Goal: Navigation & Orientation: Find specific page/section

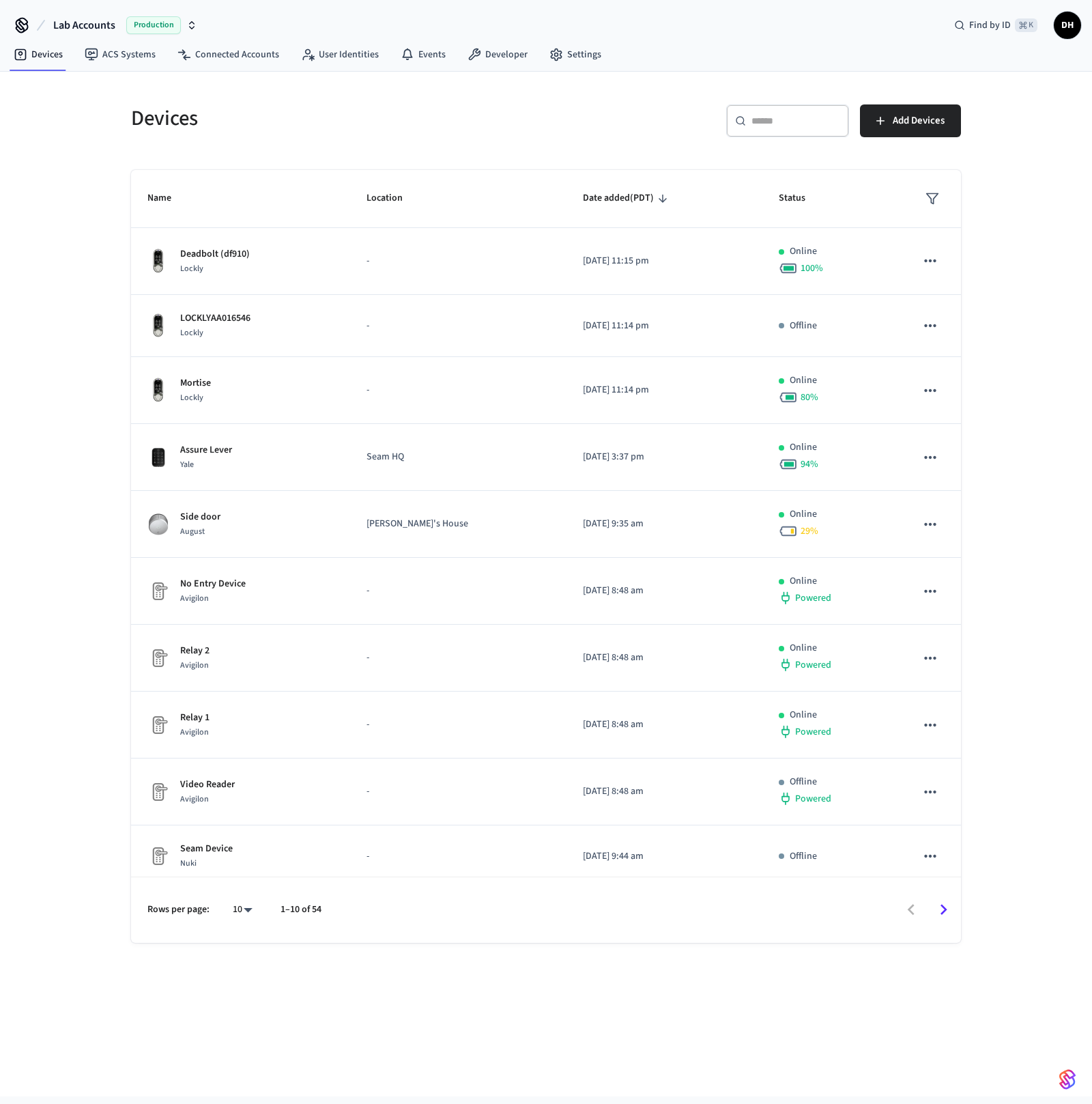
click at [191, 20] on icon "button" at bounding box center [192, 25] width 11 height 11
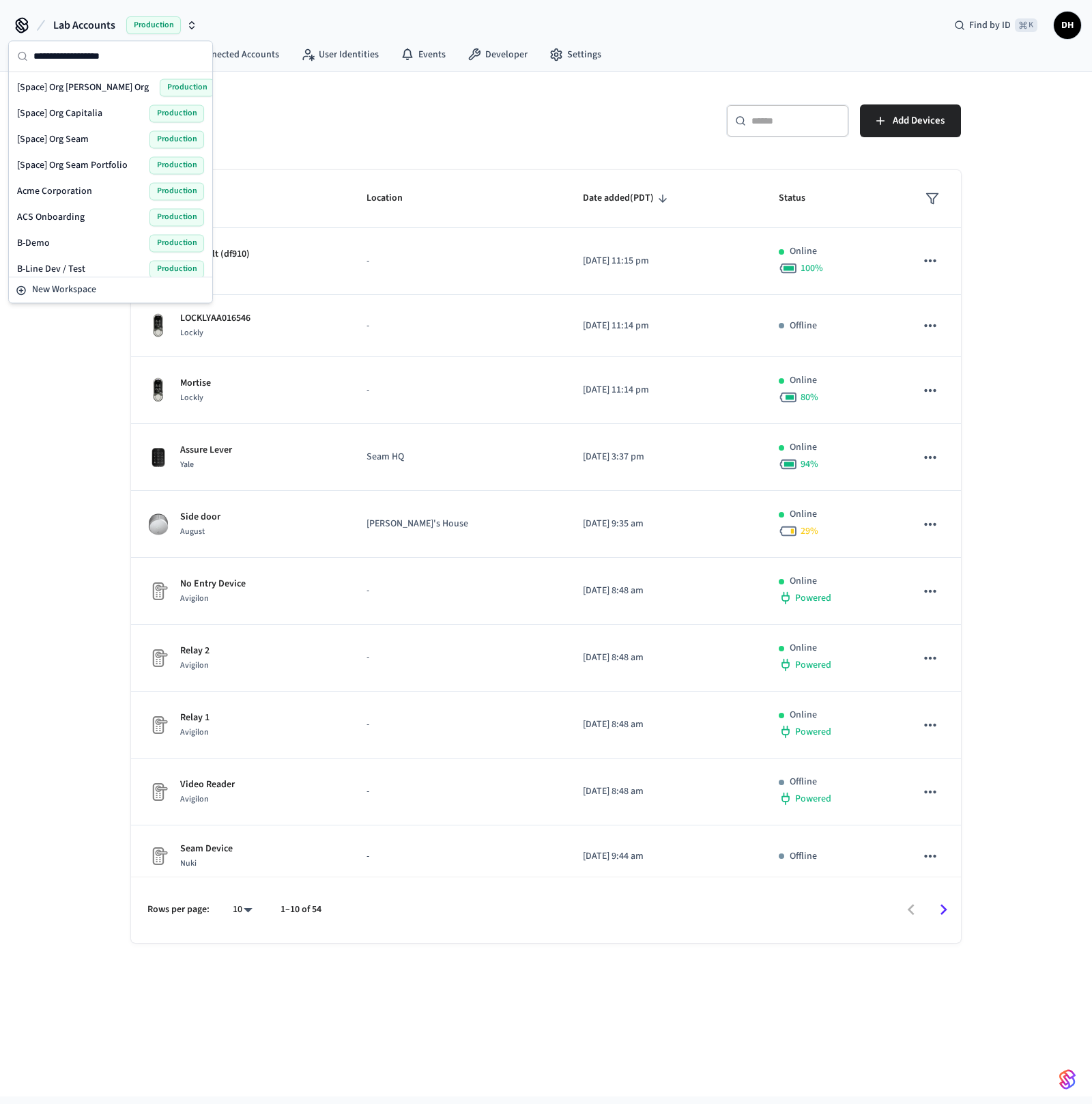
click at [119, 185] on div "Acme Corporation Production" at bounding box center [110, 191] width 187 height 18
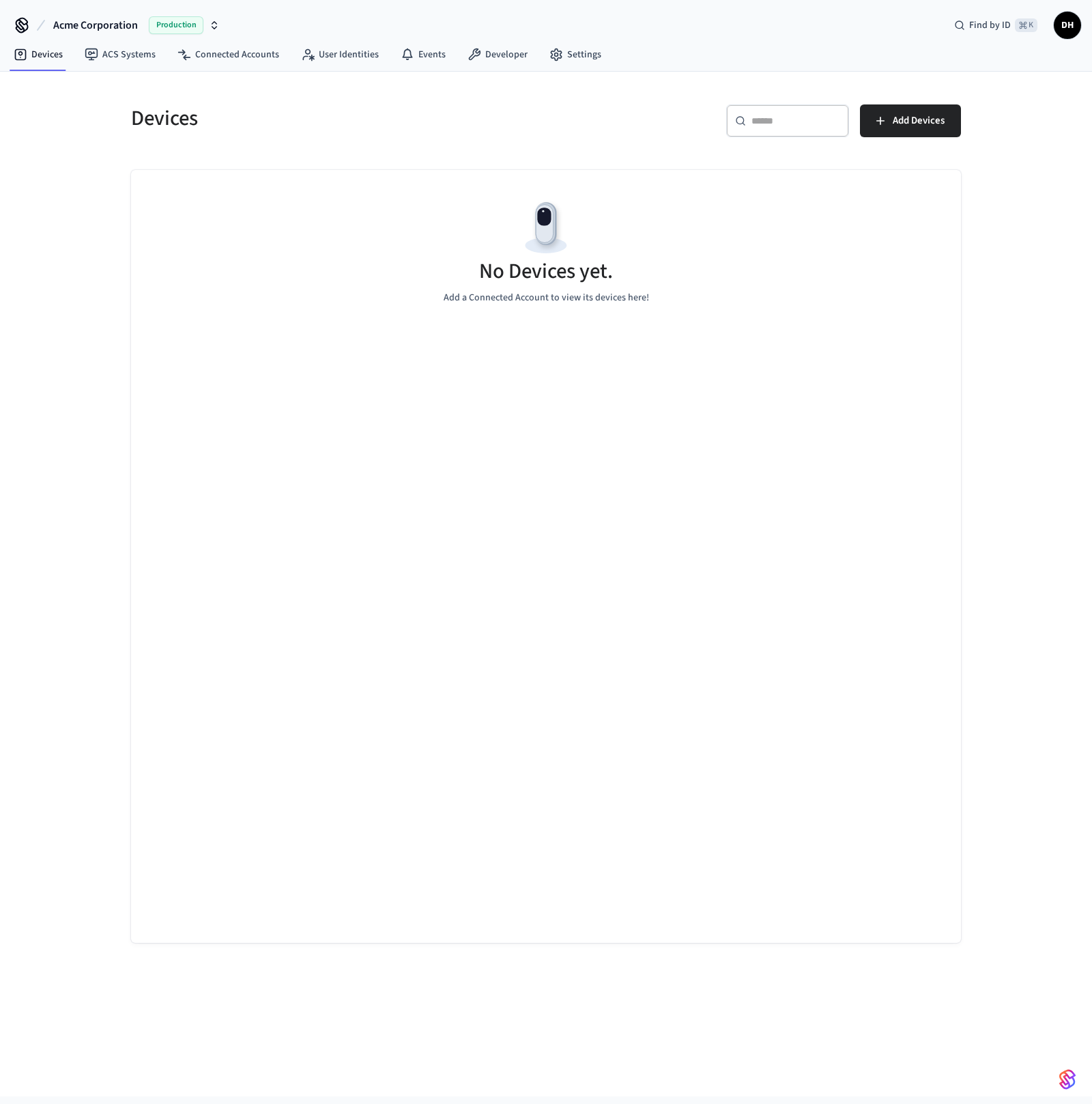
click at [137, 19] on span "Acme Corporation" at bounding box center [95, 25] width 85 height 17
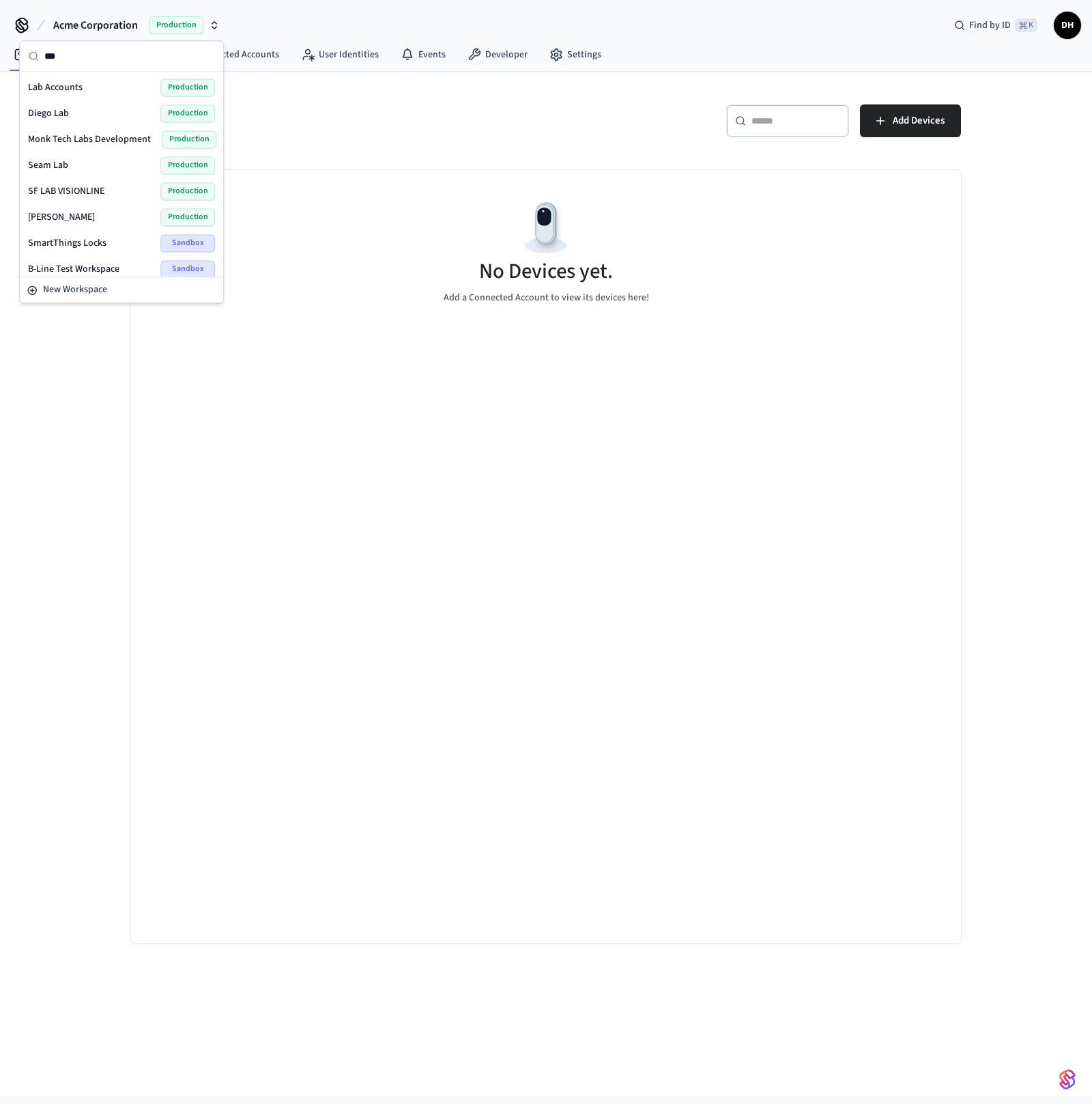
type input "***"
click at [120, 83] on div "Lab Accounts Production" at bounding box center [120, 87] width 187 height 18
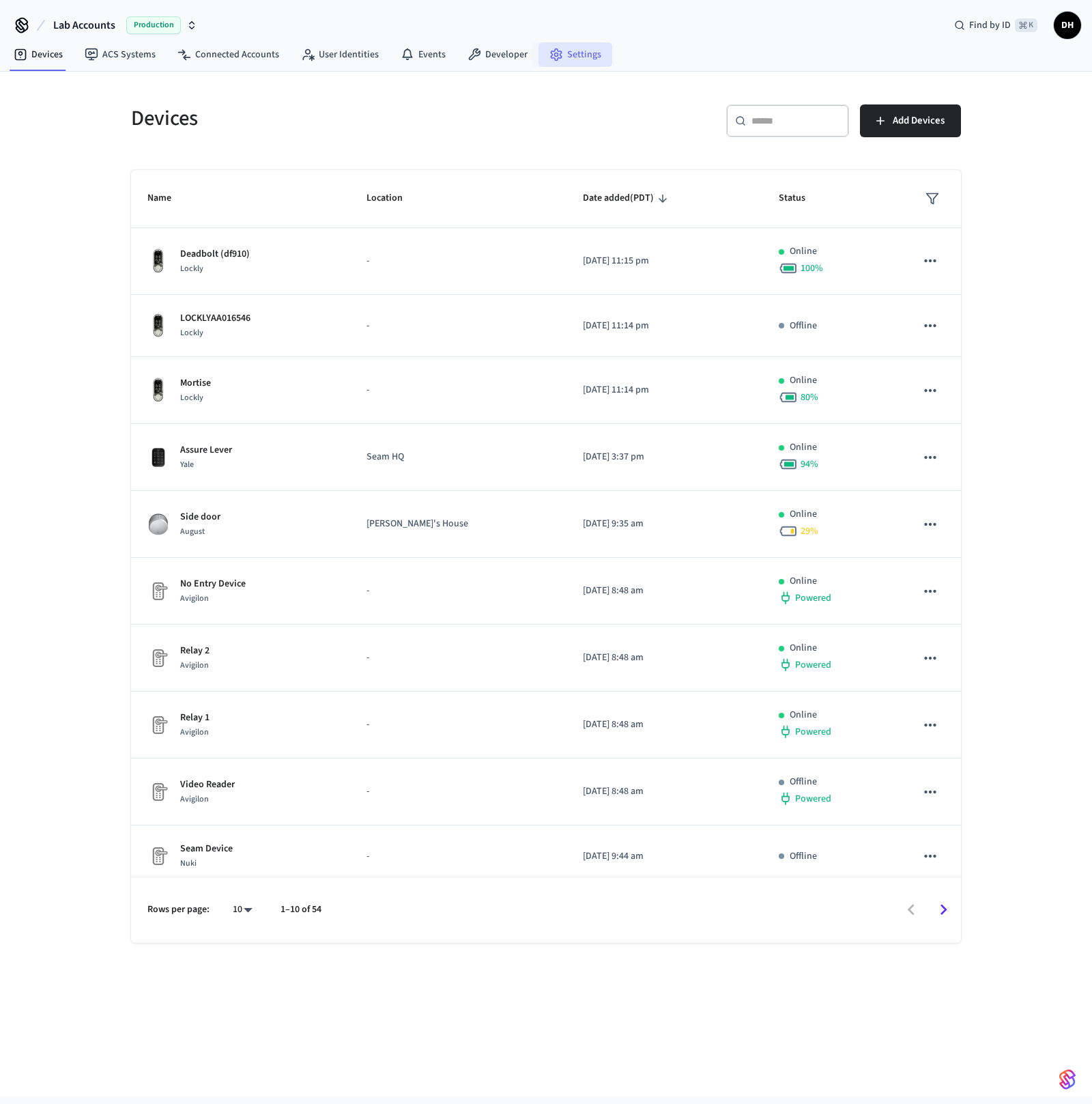
click at [567, 50] on link "Settings" at bounding box center [575, 54] width 74 height 24
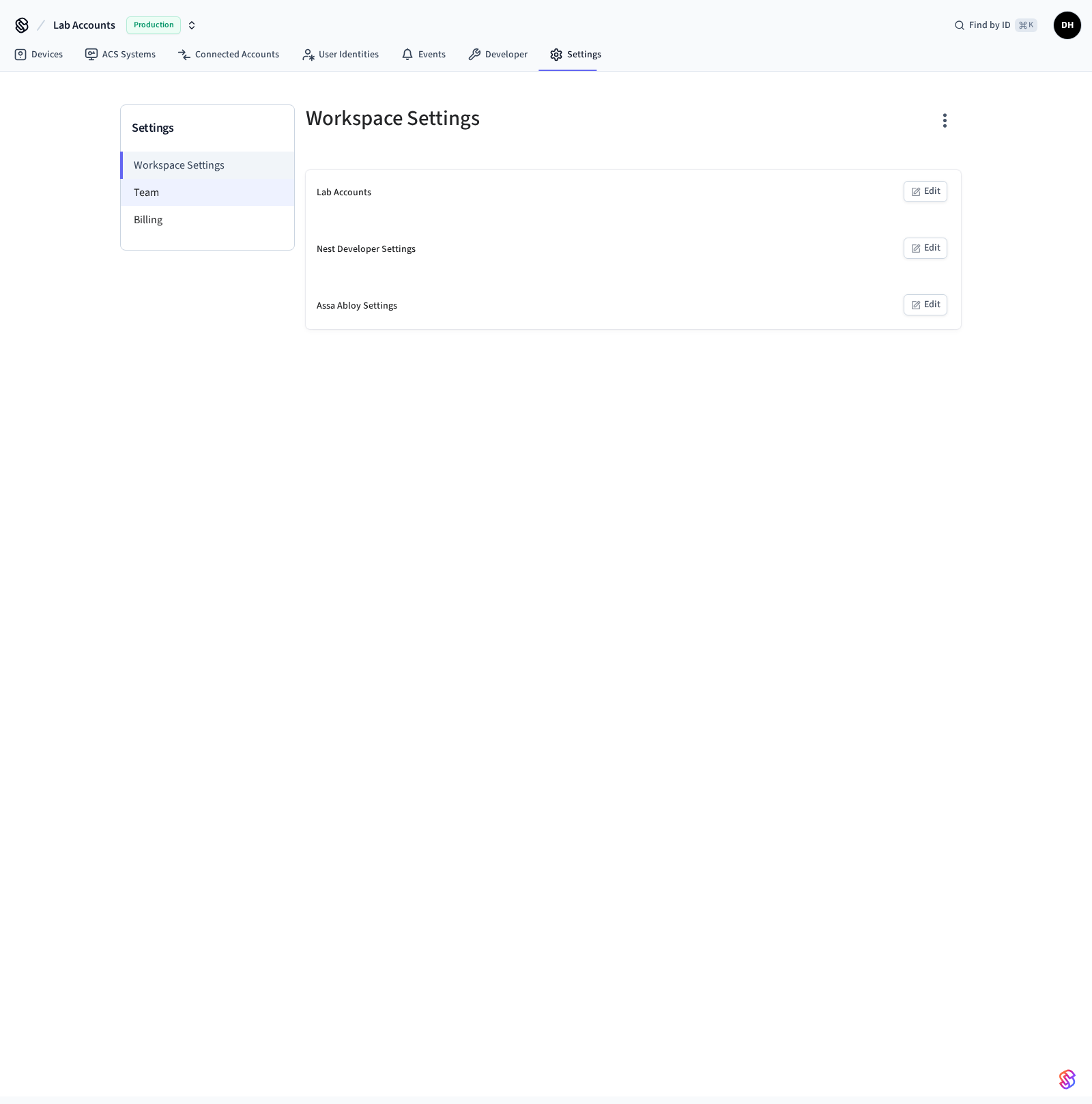
click at [199, 199] on li "Team" at bounding box center [207, 193] width 173 height 28
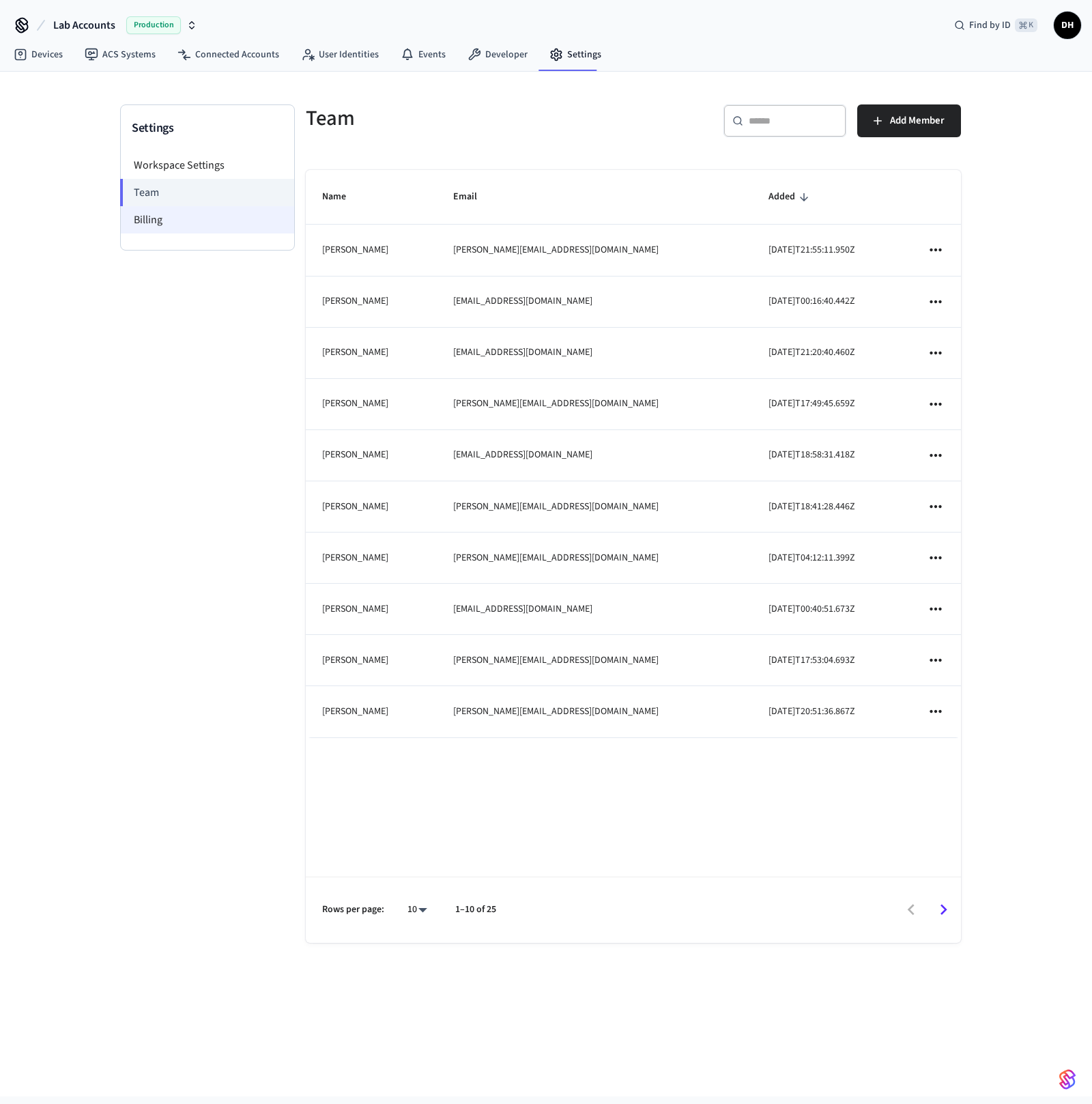
click at [191, 217] on li "Billing" at bounding box center [207, 219] width 173 height 28
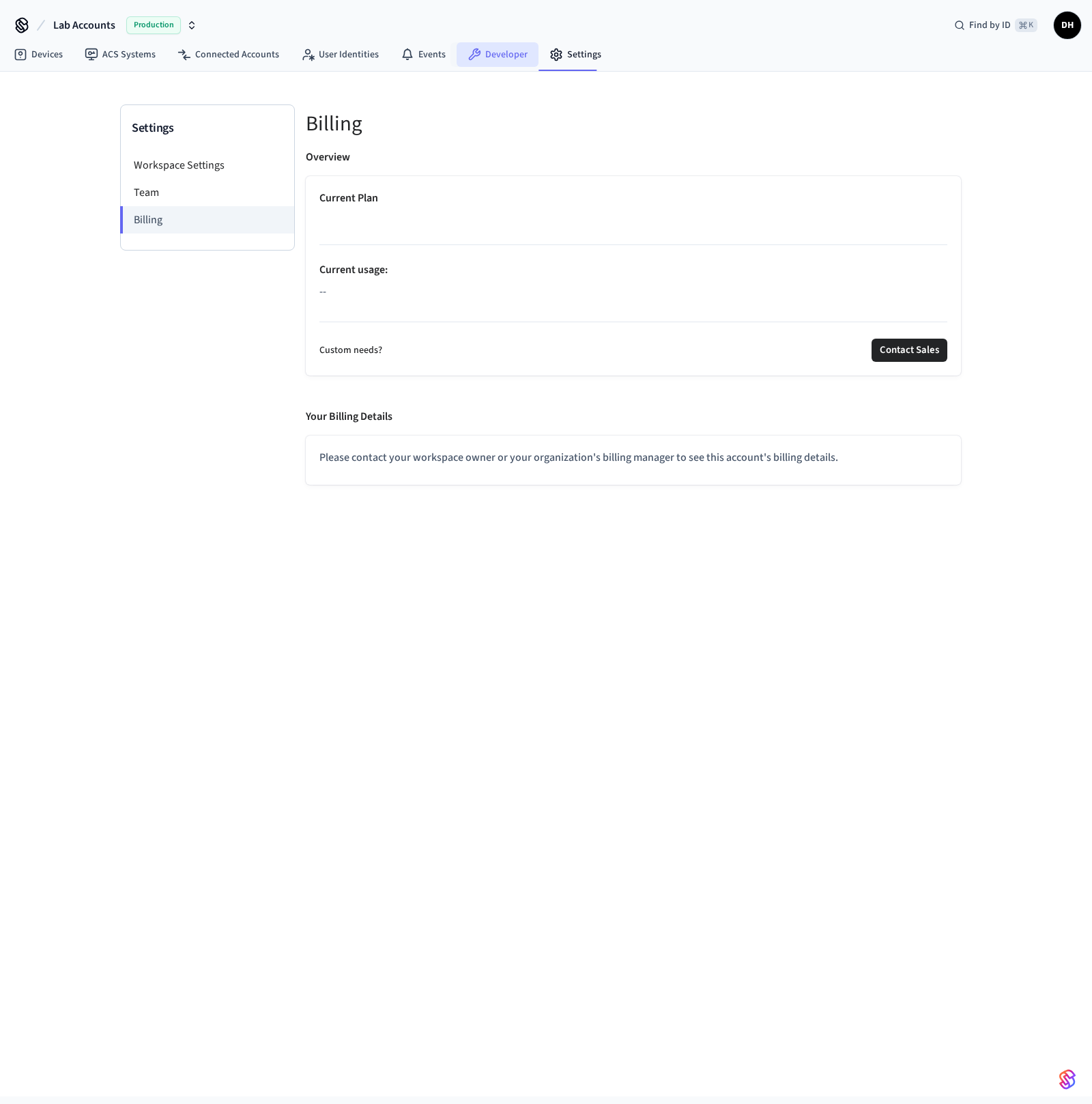
click at [494, 57] on link "Developer" at bounding box center [498, 54] width 82 height 24
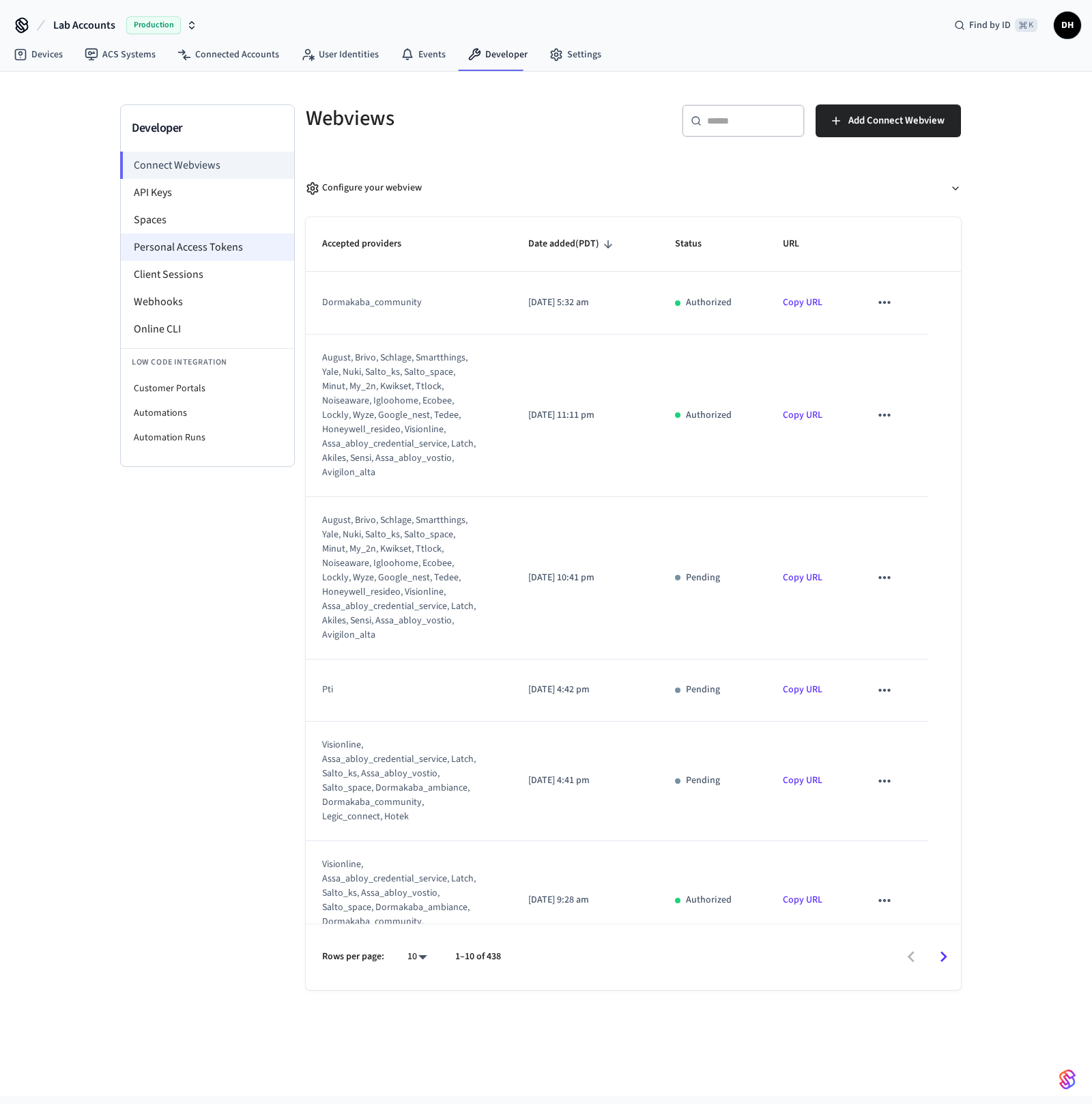
click at [192, 241] on li "Personal Access Tokens" at bounding box center [207, 247] width 173 height 28
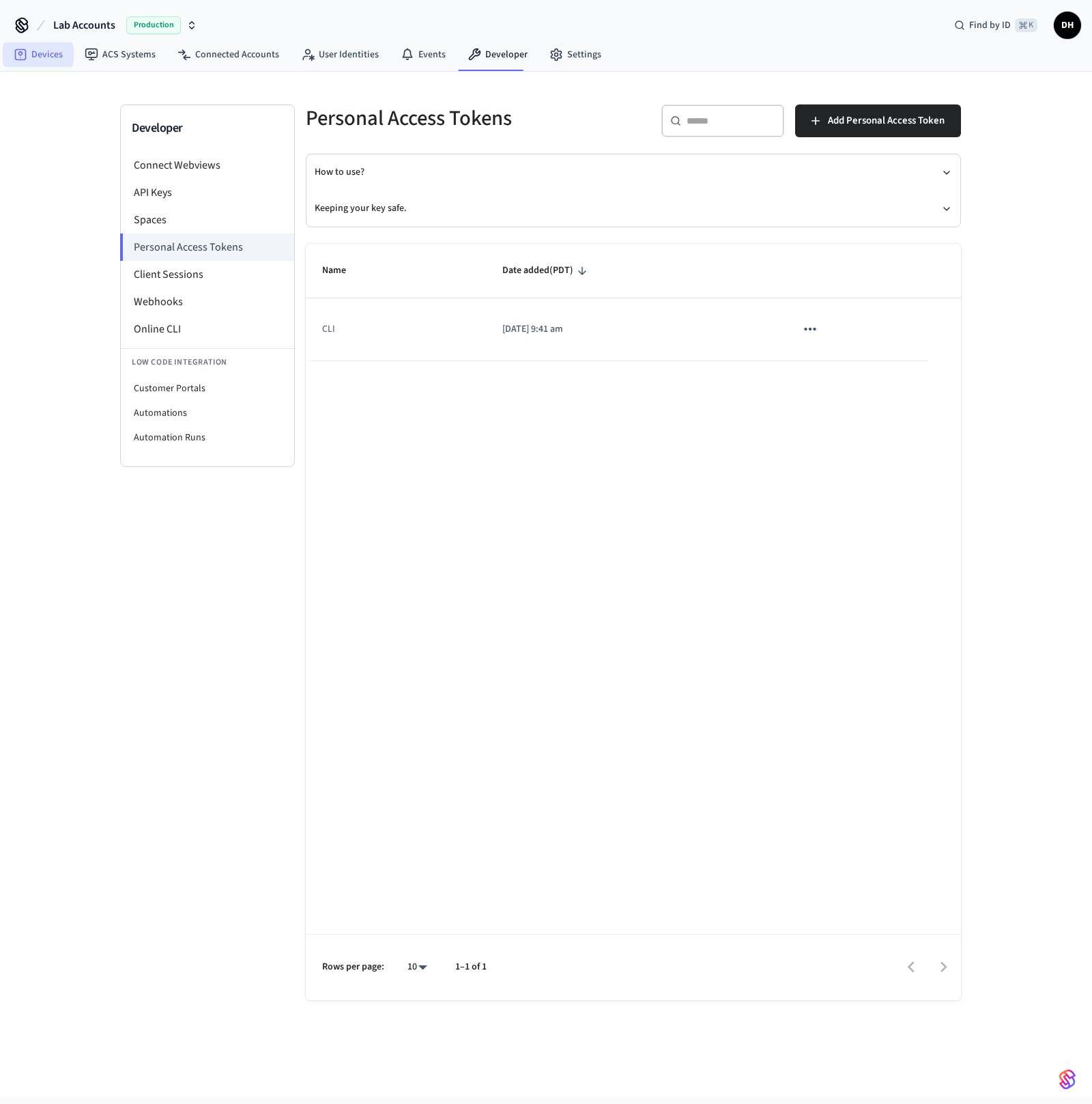
click at [49, 57] on link "Devices" at bounding box center [38, 54] width 71 height 24
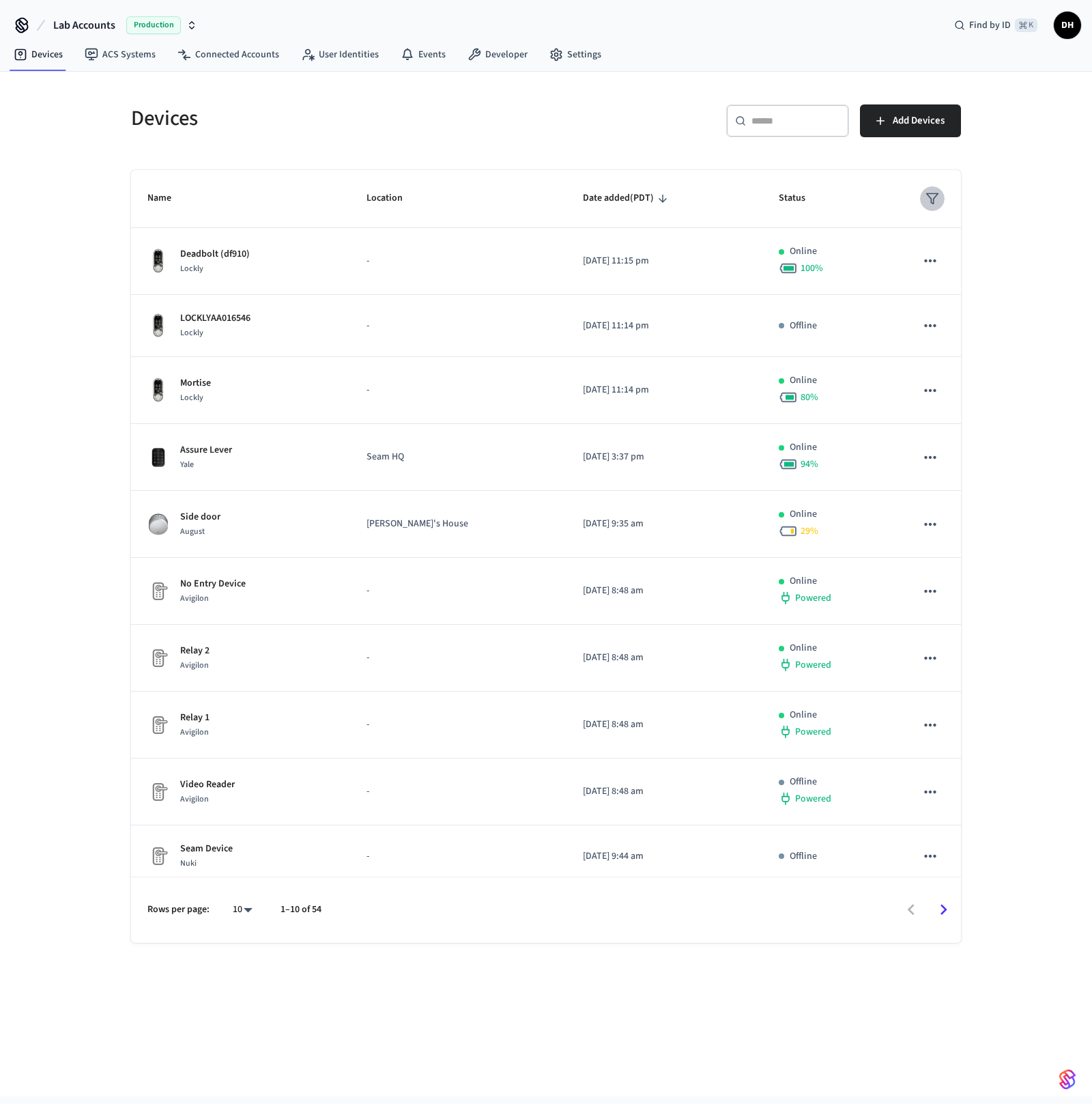
click at [932, 199] on icon "sticky table" at bounding box center [932, 198] width 13 height 13
click at [932, 199] on div at bounding box center [546, 552] width 1092 height 1104
click at [167, 26] on span "Production" at bounding box center [153, 25] width 54 height 18
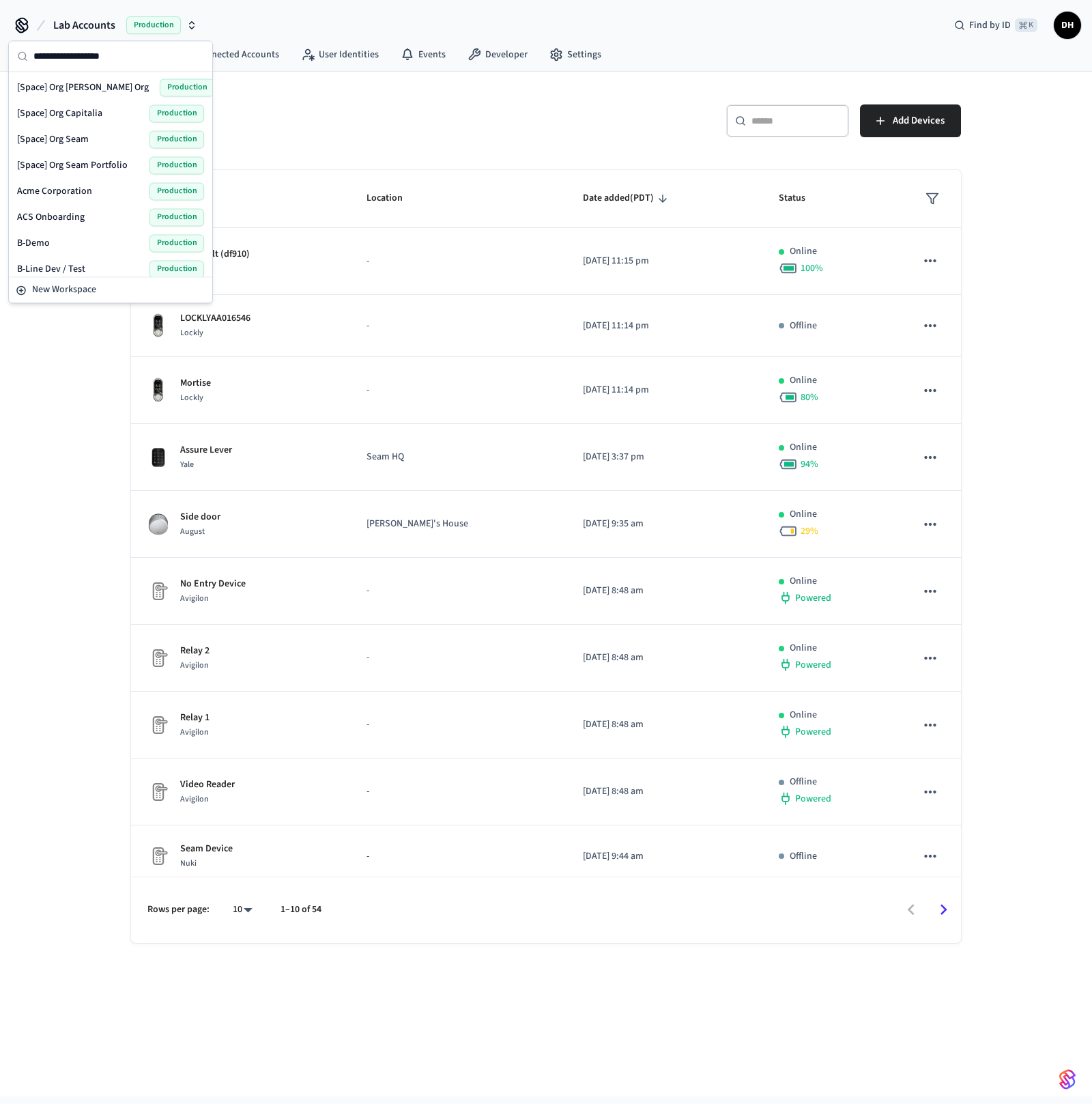
click at [106, 17] on span "Lab Accounts" at bounding box center [85, 25] width 62 height 17
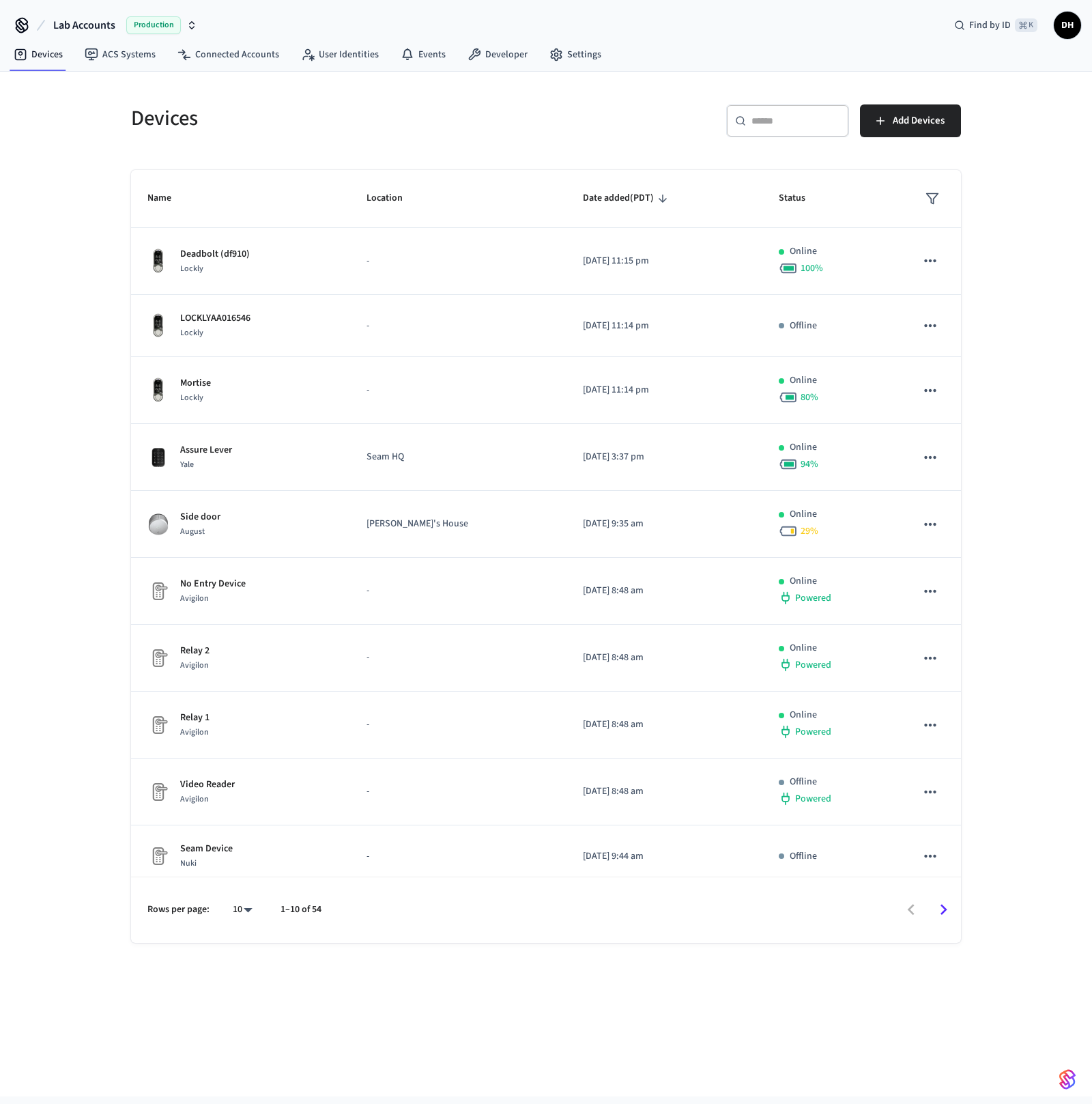
click at [129, 29] on span "Production" at bounding box center [153, 25] width 54 height 18
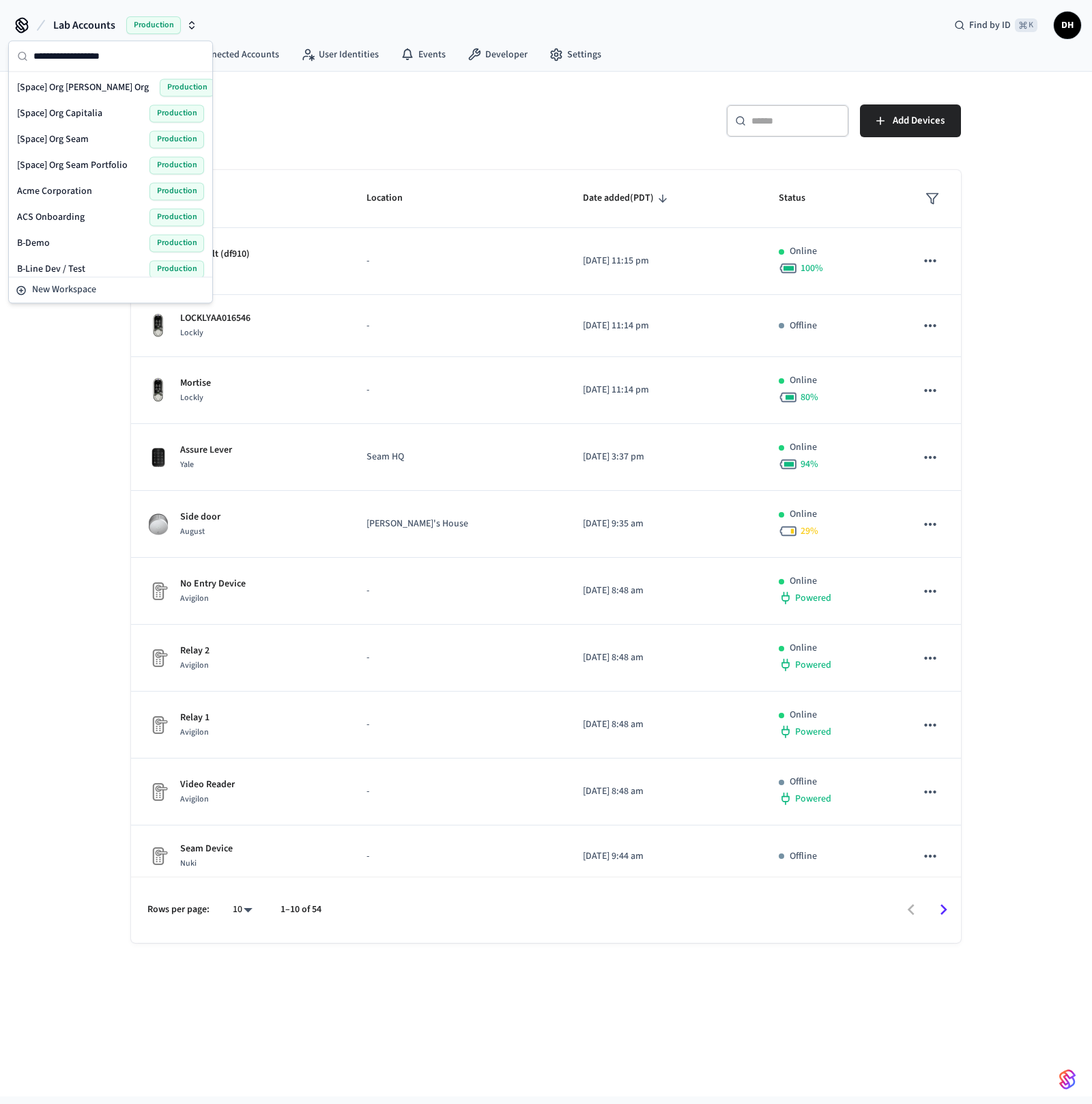
click at [129, 29] on span "Production" at bounding box center [153, 25] width 54 height 18
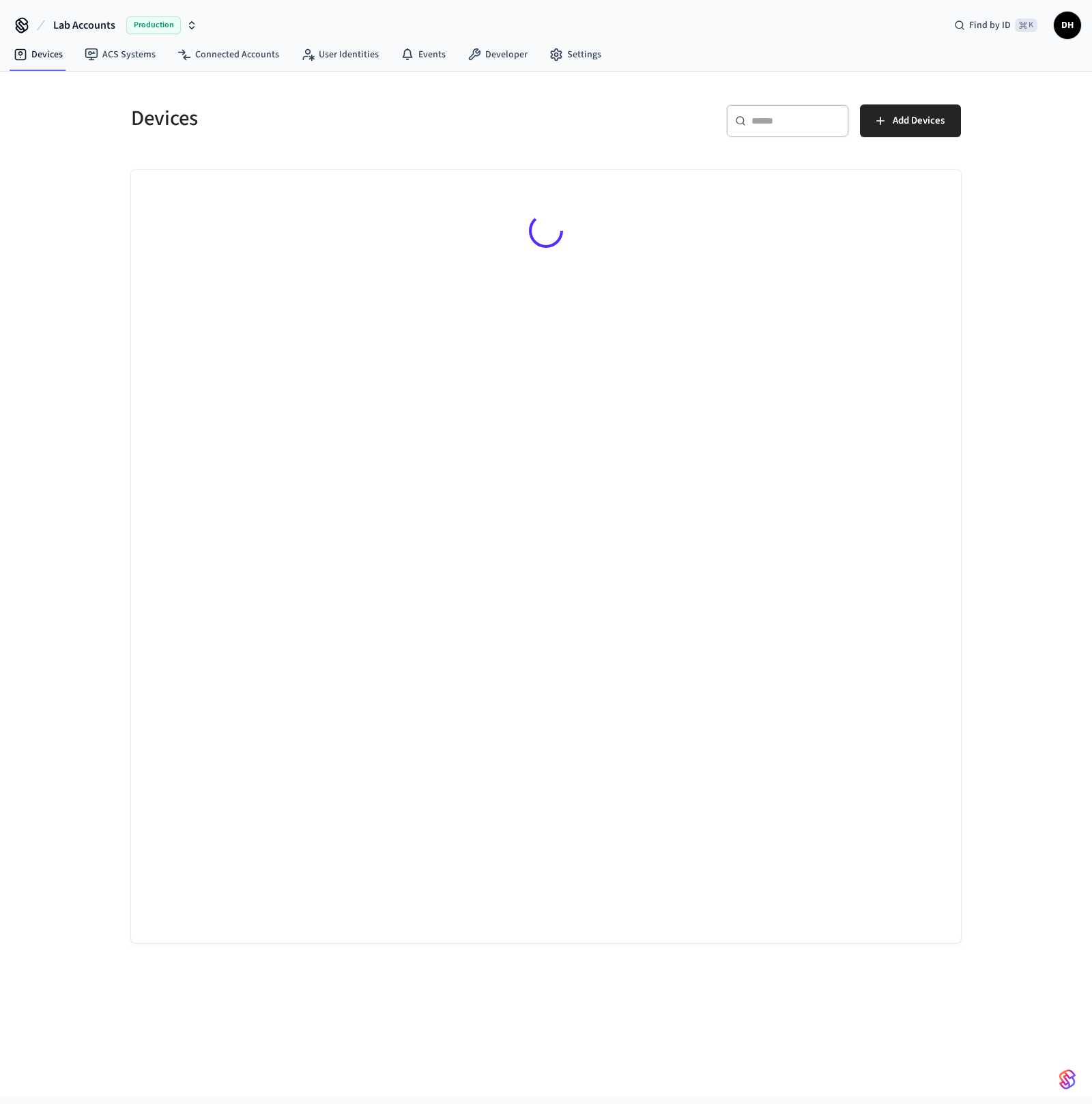
click at [78, 26] on span "Lab Accounts" at bounding box center [85, 25] width 62 height 17
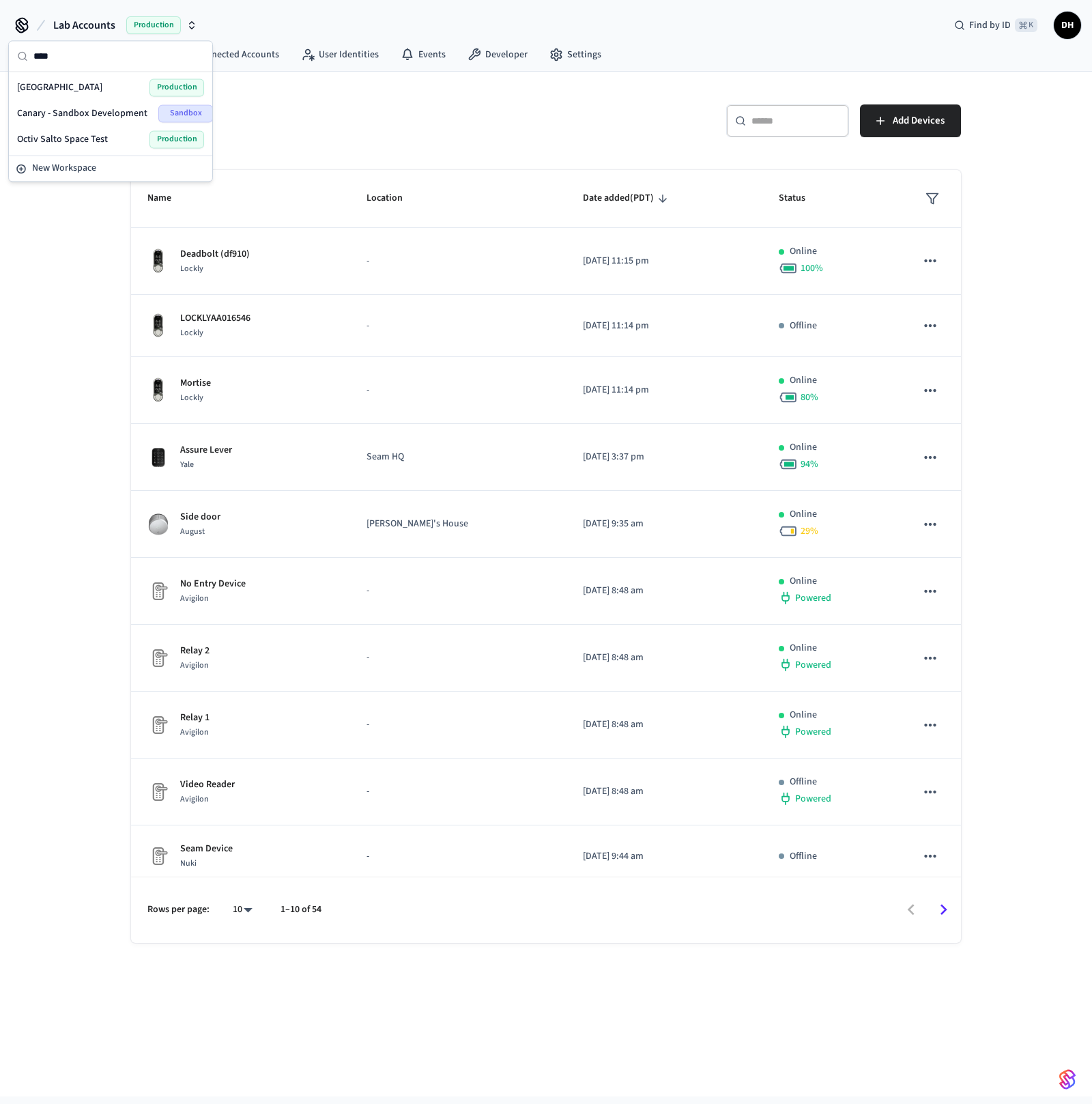
type input "****"
click at [90, 88] on div "Cova Hotel Production" at bounding box center [110, 87] width 187 height 18
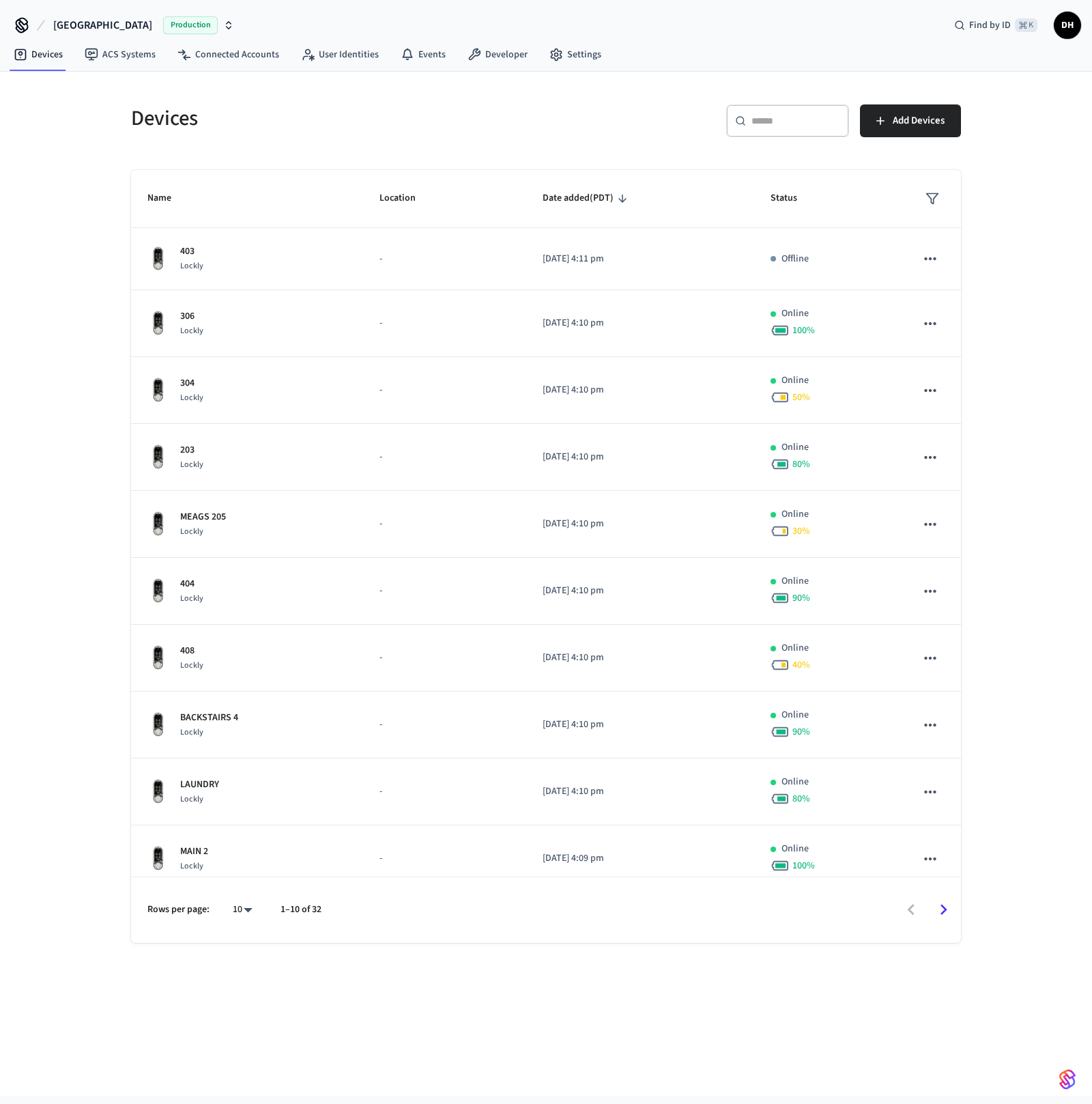
click at [946, 912] on icon "Go to next page" at bounding box center [943, 909] width 21 height 21
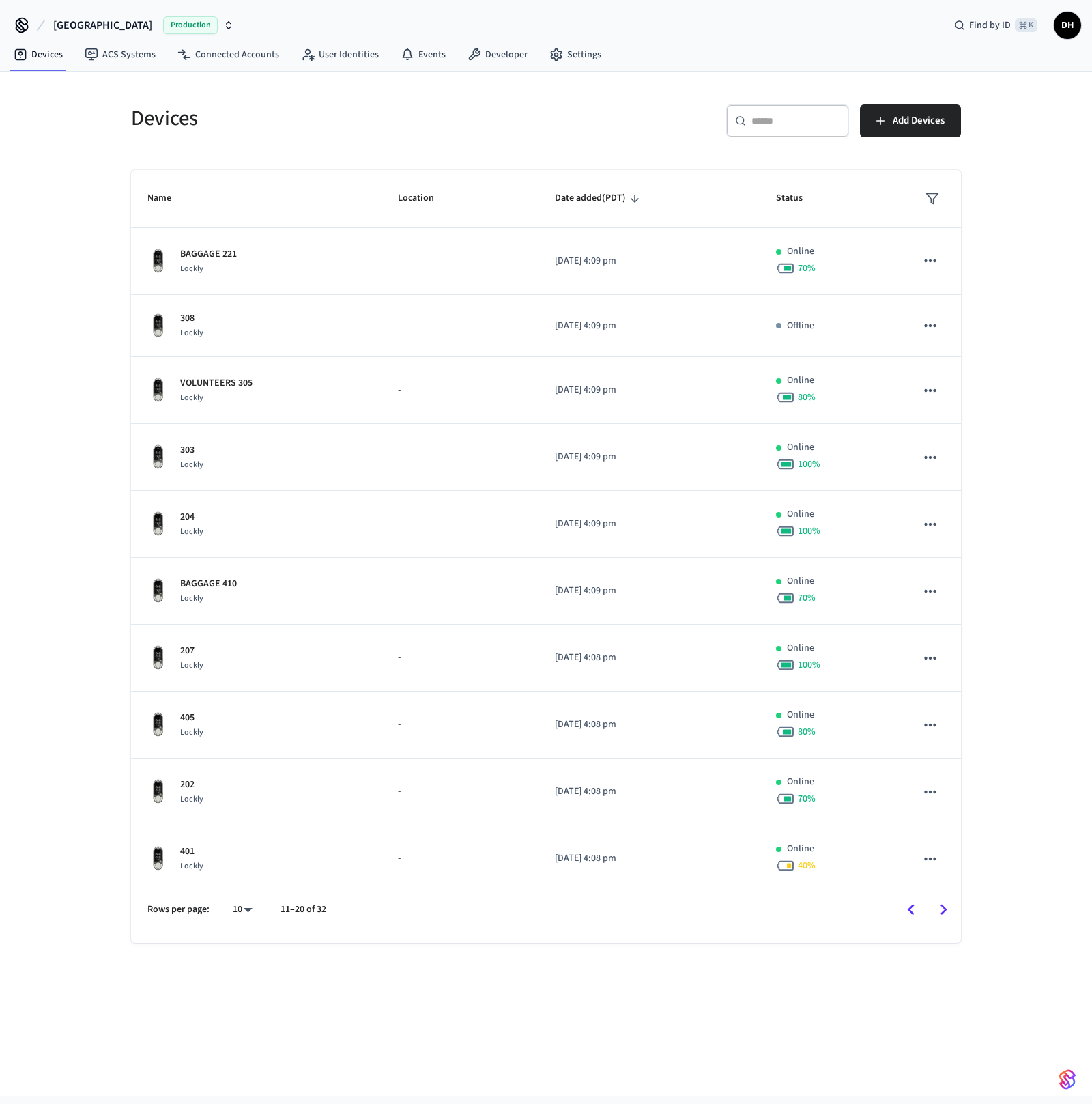
click at [908, 908] on icon "Go to previous page" at bounding box center [911, 909] width 7 height 11
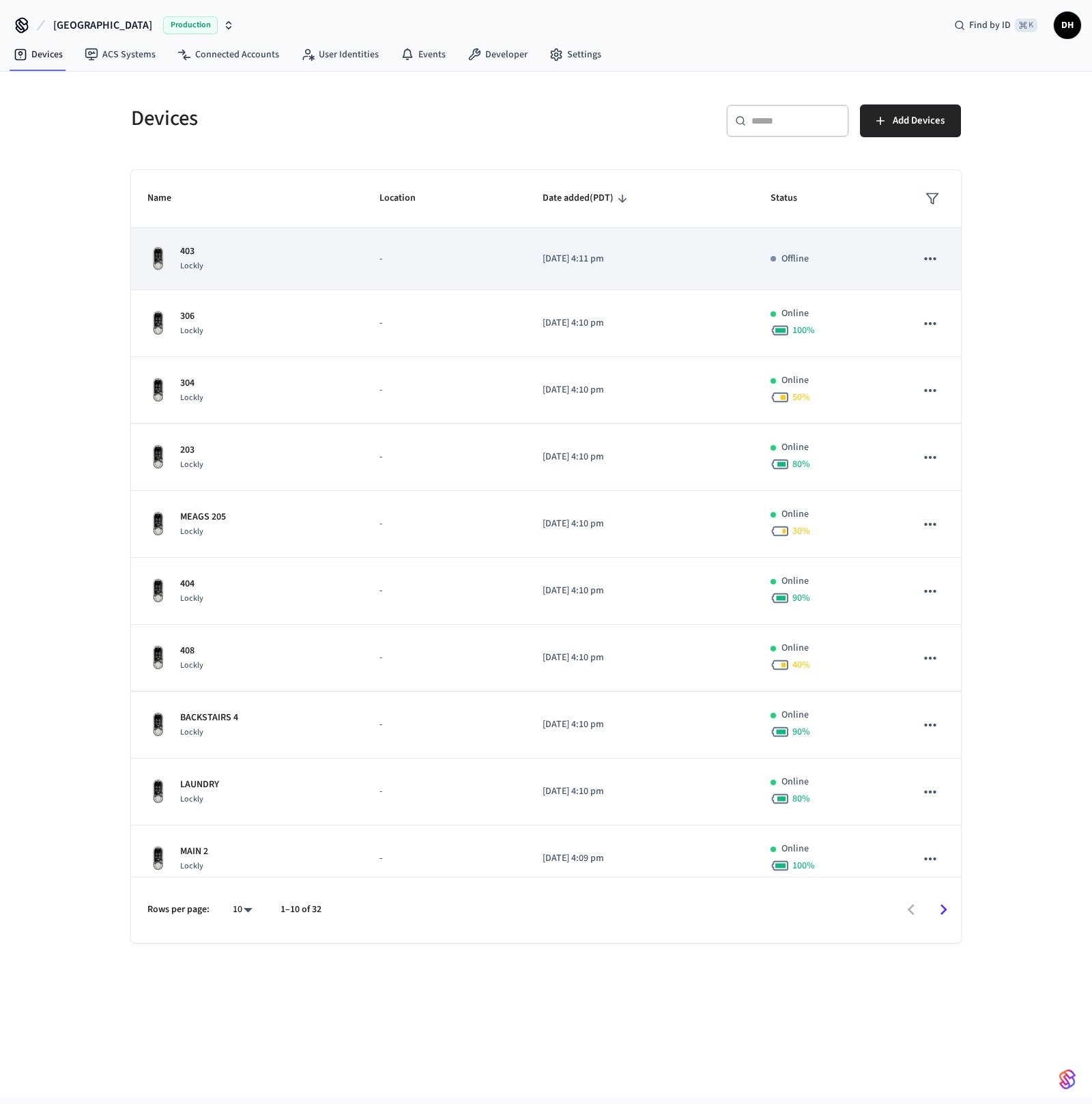
click at [445, 271] on td "-" at bounding box center [444, 259] width 163 height 62
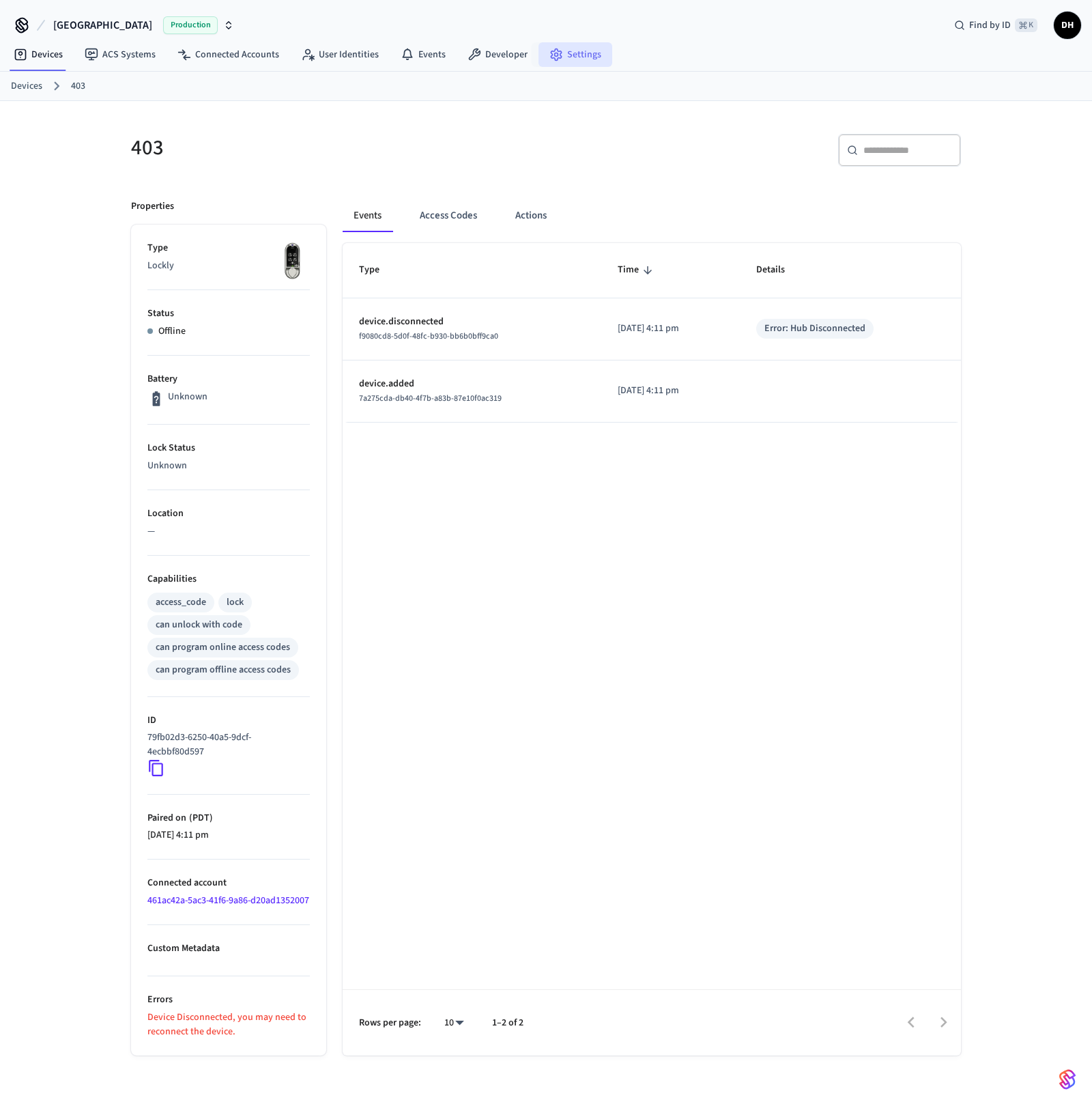
click at [571, 45] on link "Settings" at bounding box center [575, 54] width 74 height 24
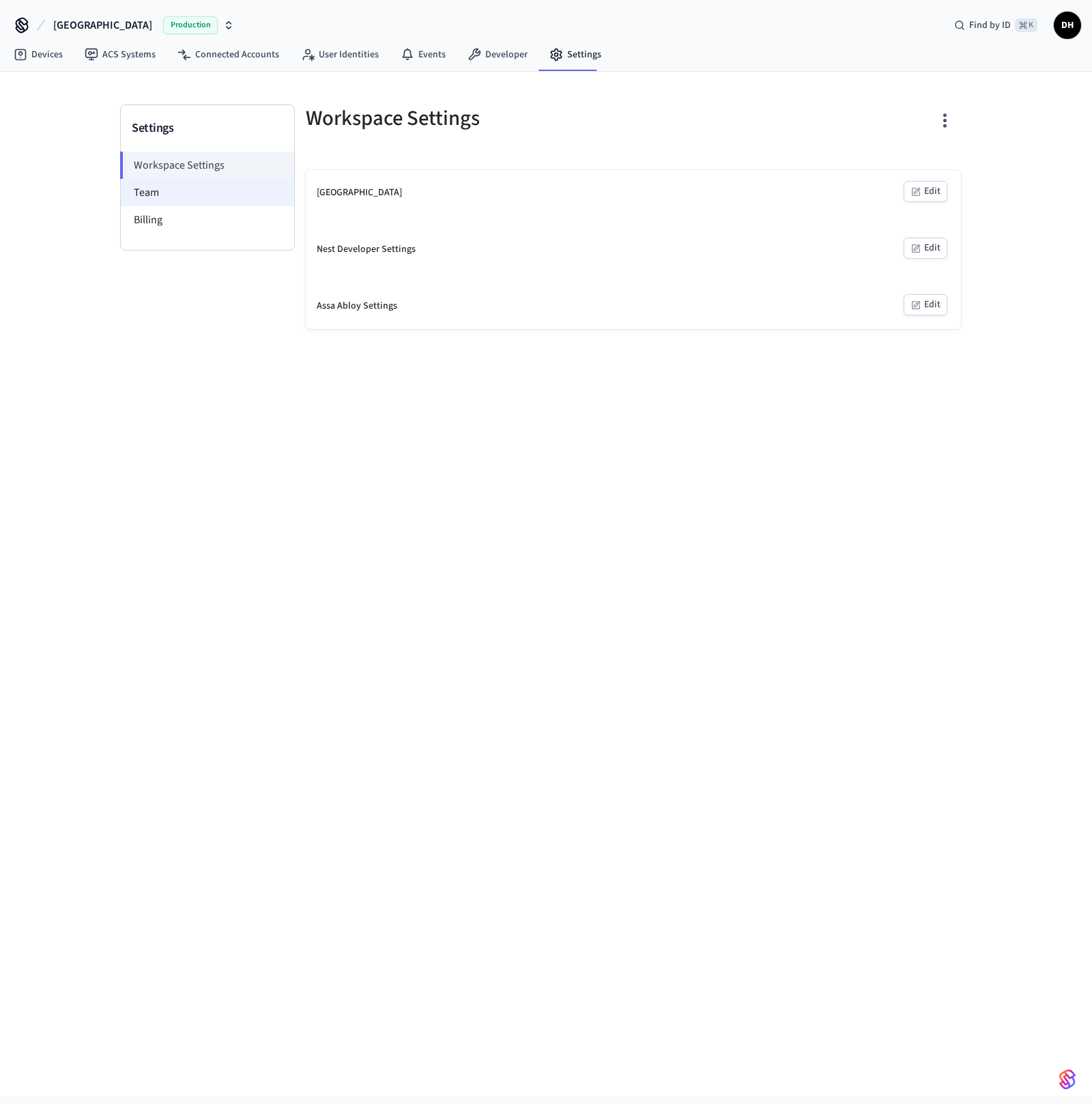
click at [178, 198] on li "Team" at bounding box center [207, 193] width 173 height 28
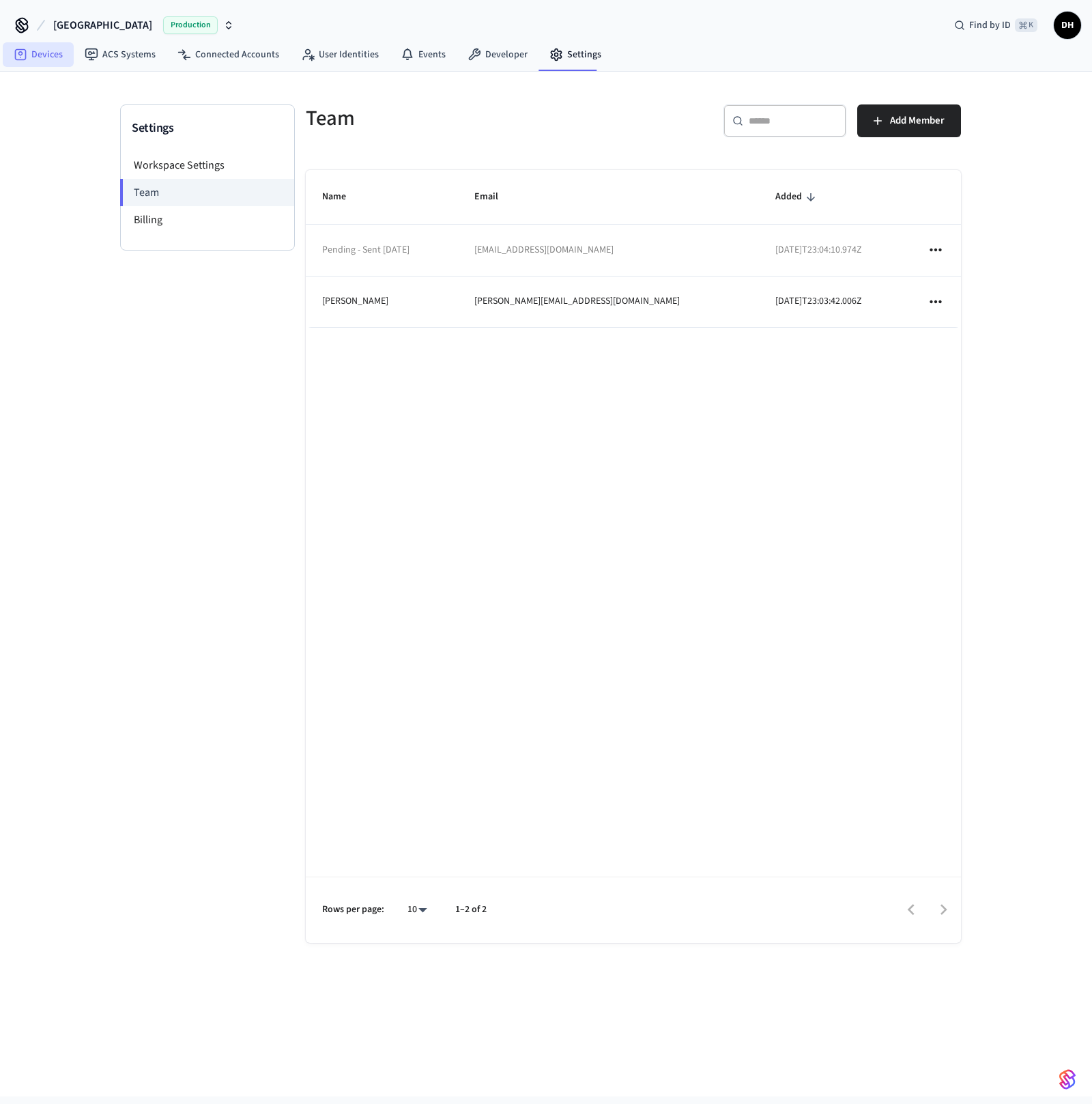
click at [35, 54] on link "Devices" at bounding box center [38, 54] width 71 height 24
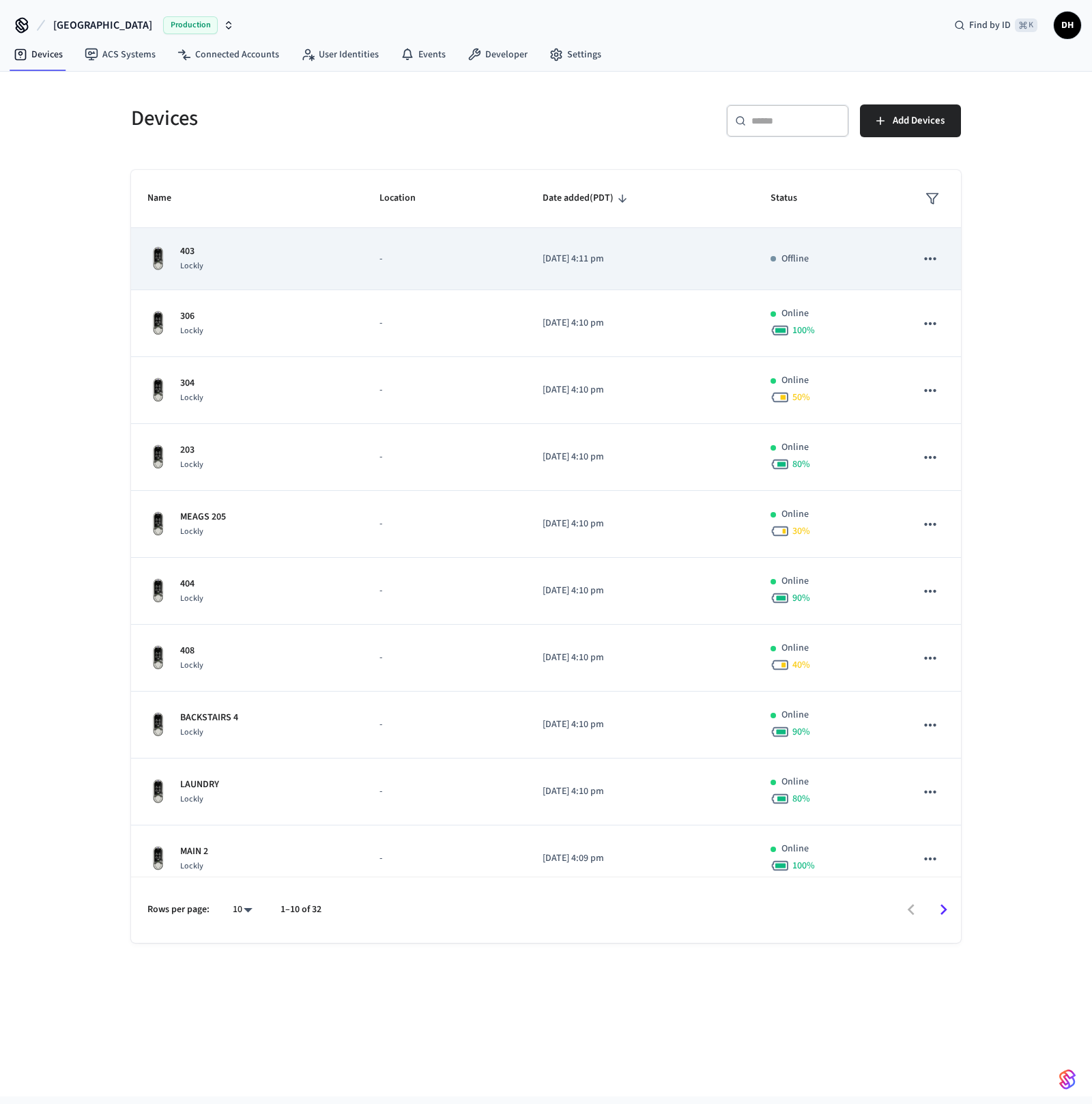
click at [319, 281] on td "403 Lockly" at bounding box center [247, 259] width 232 height 62
